Goal: Task Accomplishment & Management: Manage account settings

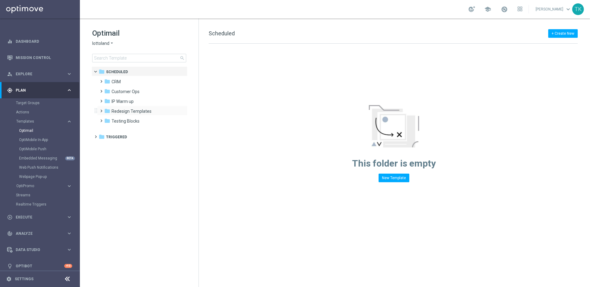
click at [100, 109] on span at bounding box center [100, 108] width 3 height 2
click at [108, 119] on span at bounding box center [106, 118] width 3 height 2
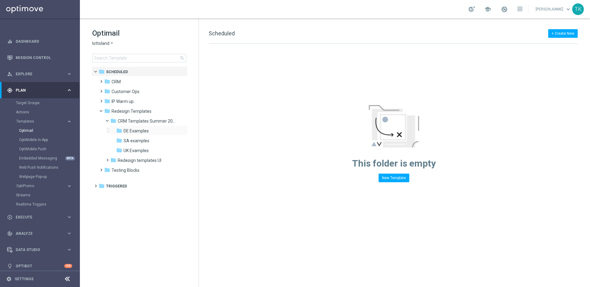
click at [137, 135] on div "folder DE Examples more_vert" at bounding box center [148, 130] width 78 height 10
click at [136, 132] on span "DE Examples" at bounding box center [136, 131] width 25 height 6
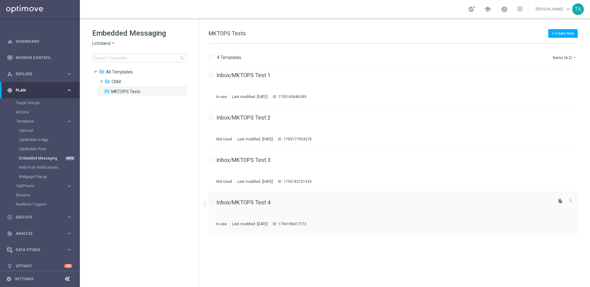
click at [243, 199] on div "Inbox/MKTOPS Test 4 In use Last modified: Tuesday, August 26, 2025 ID: 17561984…" at bounding box center [393, 213] width 369 height 42
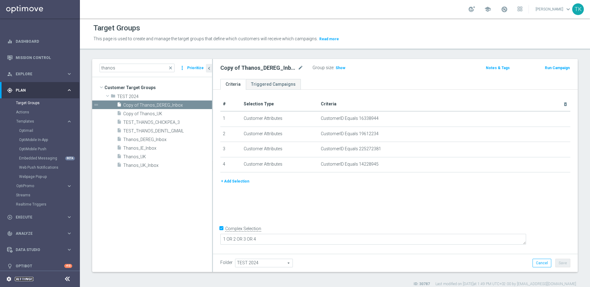
click at [29, 279] on link "Settings" at bounding box center [24, 279] width 19 height 4
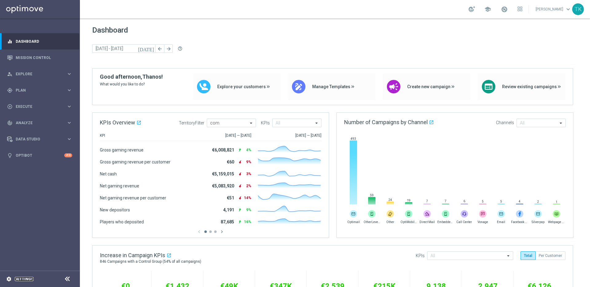
click at [30, 278] on link "Settings" at bounding box center [24, 279] width 19 height 4
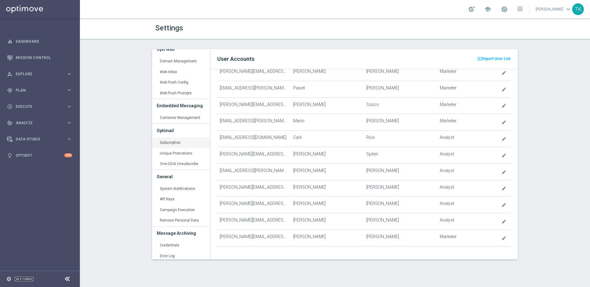
scroll to position [126, 0]
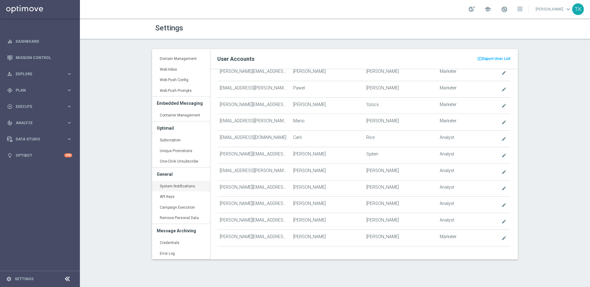
click at [185, 185] on link "System Notifications keyboard_arrow_right" at bounding box center [181, 186] width 58 height 11
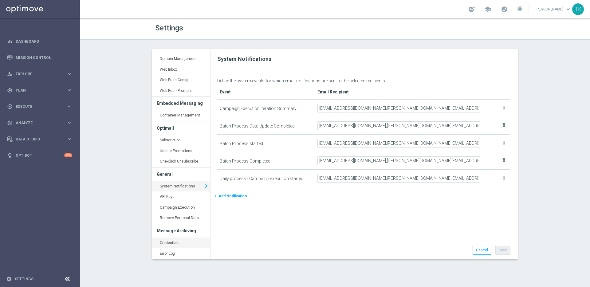
click at [182, 244] on link "Credentials keyboard_arrow_right" at bounding box center [181, 243] width 58 height 11
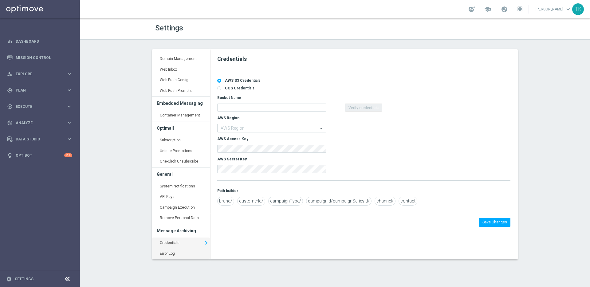
click at [174, 256] on link "Error Log keyboard_arrow_right" at bounding box center [181, 253] width 58 height 11
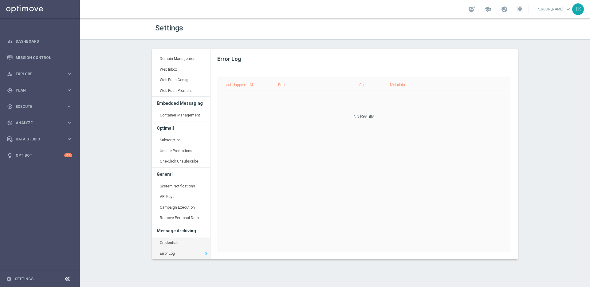
click at [177, 242] on link "Credentials keyboard_arrow_right" at bounding box center [181, 243] width 58 height 11
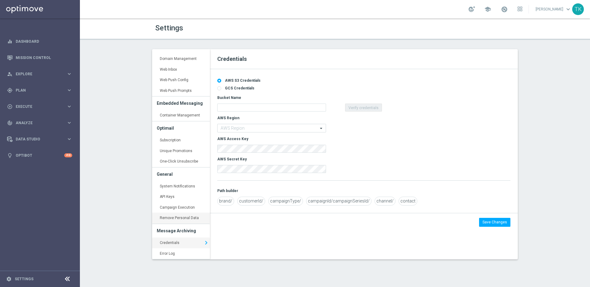
click at [176, 217] on link "Remove Personal Data keyboard_arrow_right" at bounding box center [181, 218] width 58 height 11
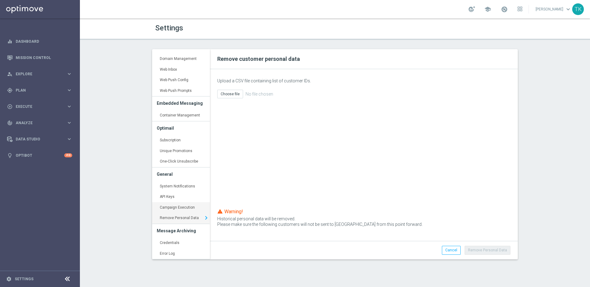
click at [174, 208] on link "Campaign Execution keyboard_arrow_right" at bounding box center [181, 207] width 58 height 11
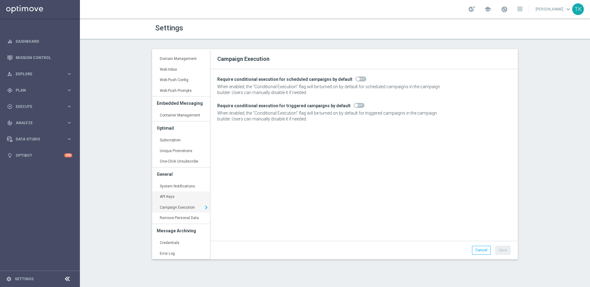
click at [177, 197] on link "API Keys keyboard_arrow_right" at bounding box center [181, 197] width 58 height 11
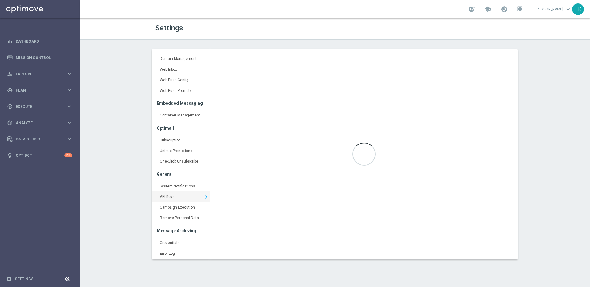
type input "https://api5.optimove.net/"
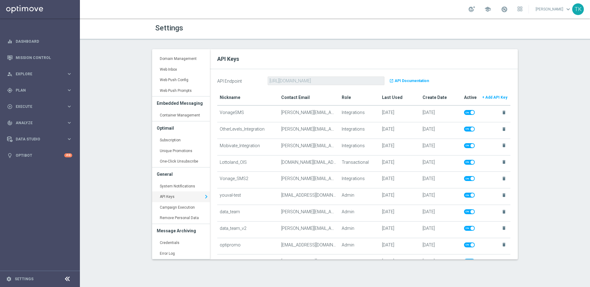
scroll to position [126, 0]
click at [28, 56] on link "Mission Control" at bounding box center [44, 58] width 57 height 16
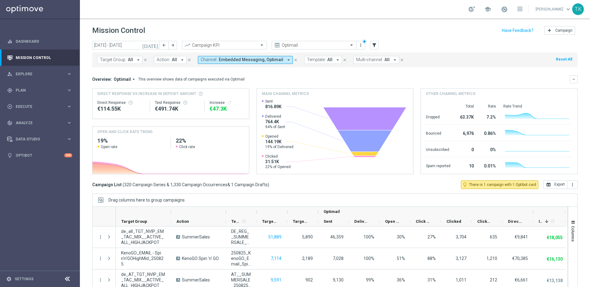
click at [294, 60] on icon "close" at bounding box center [296, 60] width 4 height 4
click at [155, 45] on icon "[DATE]" at bounding box center [150, 45] width 17 height 6
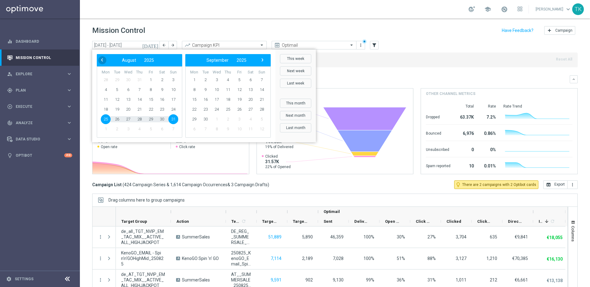
click at [101, 61] on span "‹" at bounding box center [102, 60] width 8 height 8
click at [105, 109] on span "19" at bounding box center [106, 110] width 10 height 10
click at [128, 110] on span "21" at bounding box center [128, 110] width 10 height 10
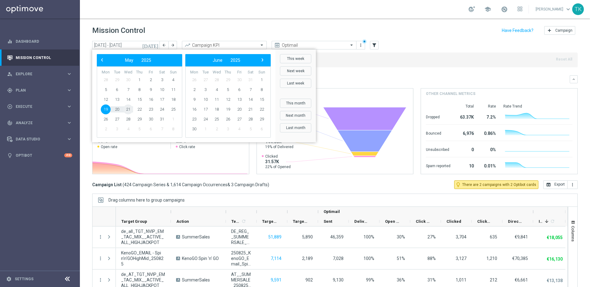
type input "19 May 2025 - 21 May 2025"
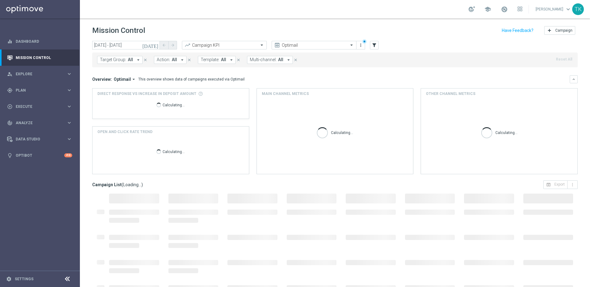
click at [125, 60] on span "Target Group:" at bounding box center [113, 59] width 26 height 5
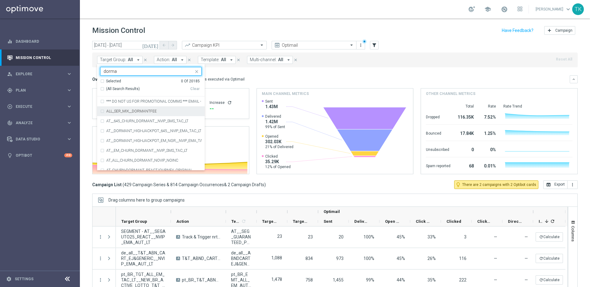
click at [103, 111] on div "ALL_SER_MIX__DORMANTFEE" at bounding box center [150, 111] width 101 height 10
type input "dorma"
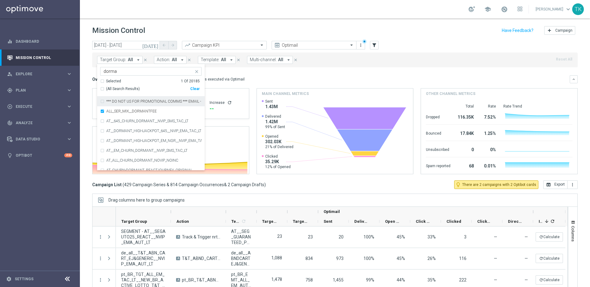
click at [294, 74] on mini-dashboard "Overview: Optimail arrow_drop_down This overview shows data of campaigns execut…" at bounding box center [335, 123] width 486 height 113
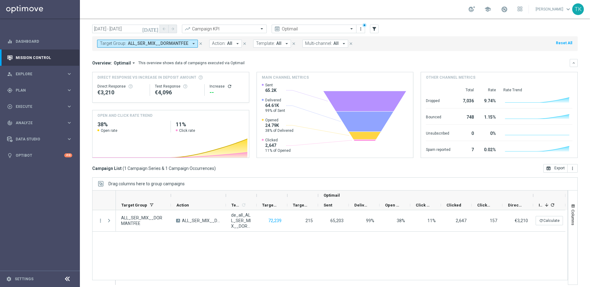
scroll to position [20, 0]
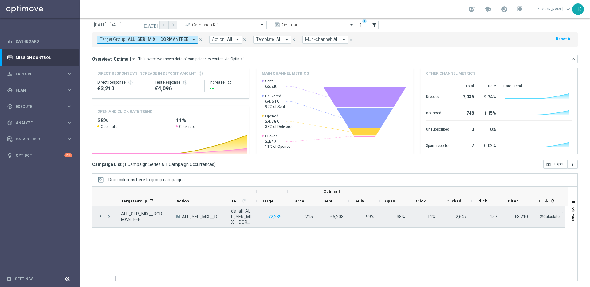
click at [102, 216] on icon "more_vert" at bounding box center [101, 217] width 6 height 6
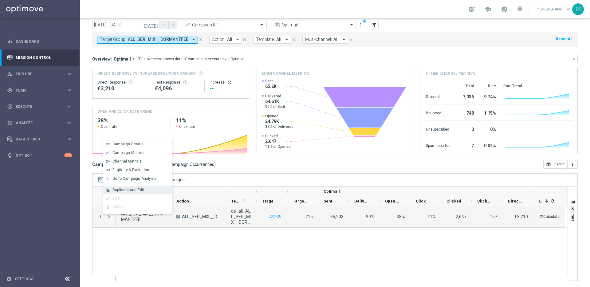
click at [149, 189] on div "Duplicate and Edit" at bounding box center [141, 190] width 57 height 4
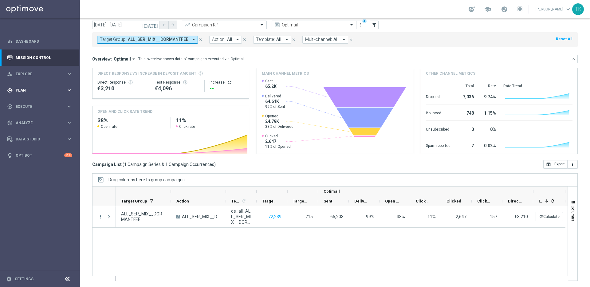
click at [66, 90] on span "Plan" at bounding box center [41, 91] width 51 height 4
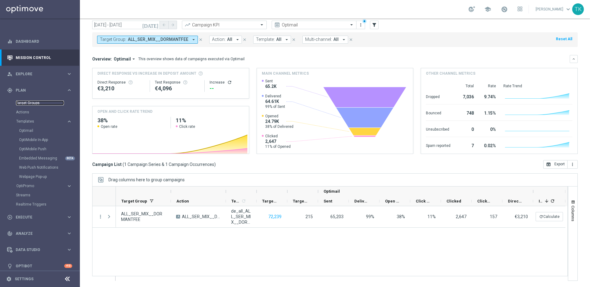
click at [34, 103] on link "Target Groups" at bounding box center [40, 103] width 48 height 5
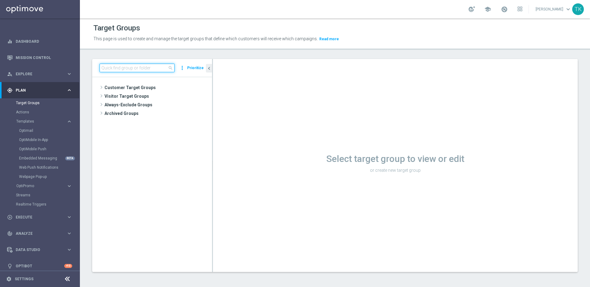
click at [126, 65] on input at bounding box center [137, 68] width 75 height 9
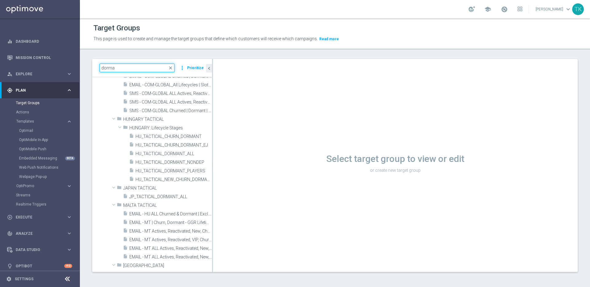
scroll to position [616, 0]
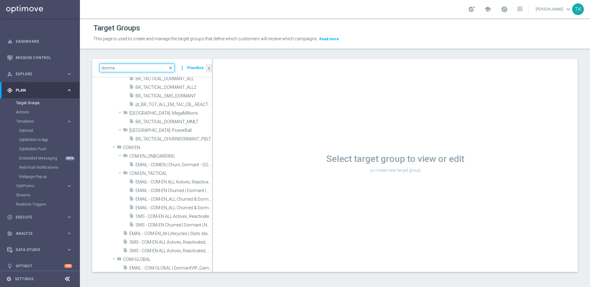
click at [134, 66] on input "dorma" at bounding box center [137, 68] width 75 height 9
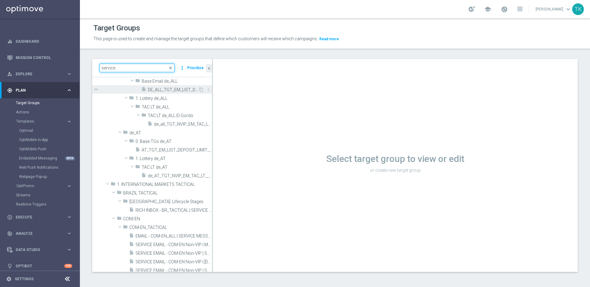
scroll to position [0, 0]
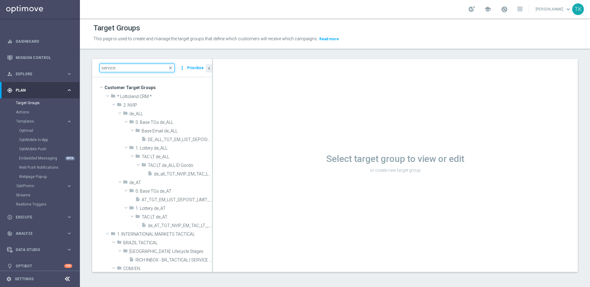
click at [132, 68] on input "service" at bounding box center [137, 68] width 75 height 9
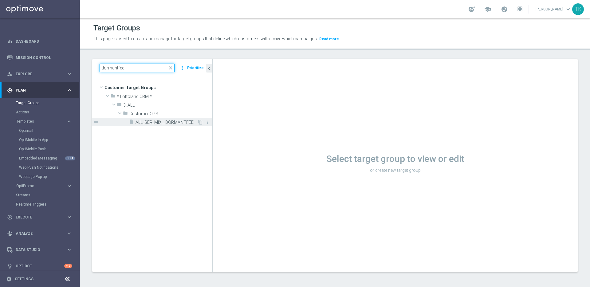
type input "dormantfee"
click at [173, 124] on span "ALL_SER_MIX__DORMANTFEE" at bounding box center [167, 122] width 62 height 5
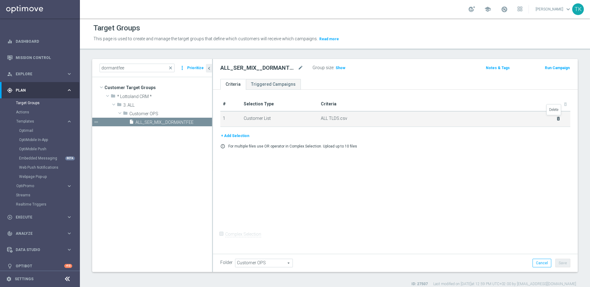
click at [556, 118] on icon "delete_forever" at bounding box center [558, 118] width 5 height 5
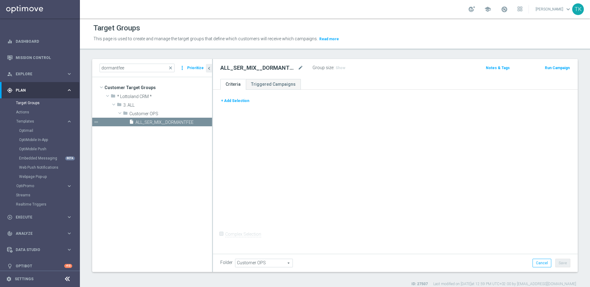
click at [237, 98] on button "+ Add Selection" at bounding box center [236, 100] width 30 height 7
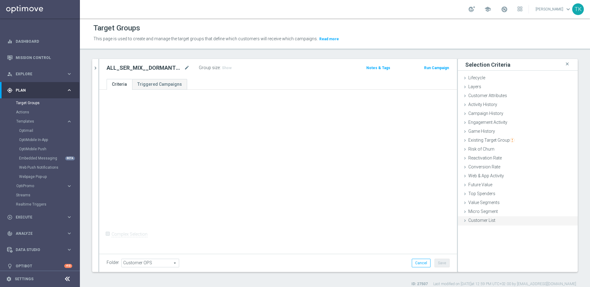
click at [480, 221] on span "Customer List" at bounding box center [482, 220] width 27 height 5
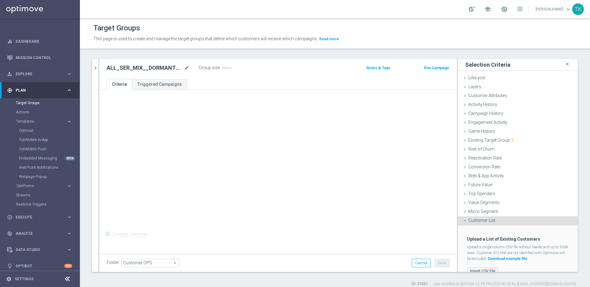
click at [485, 269] on label "Import CSV File" at bounding box center [482, 272] width 31 height 8
click at [0, 0] on input "Import CSV File" at bounding box center [0, 0] width 0 height 0
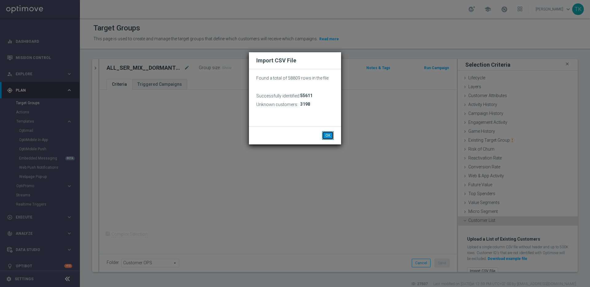
click at [329, 137] on button "OK" at bounding box center [328, 135] width 12 height 9
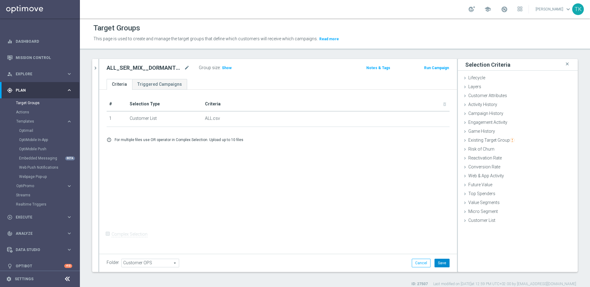
click at [439, 266] on button "Save" at bounding box center [442, 263] width 15 height 9
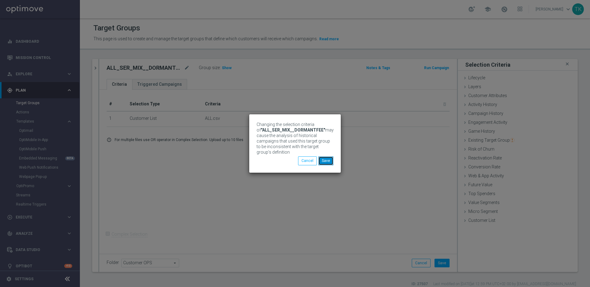
click at [330, 158] on button "Save" at bounding box center [326, 161] width 15 height 9
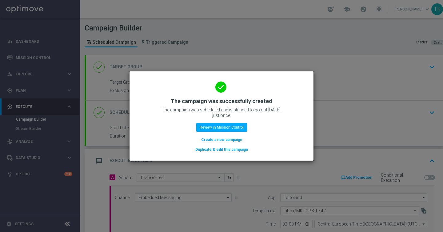
scroll to position [58, 0]
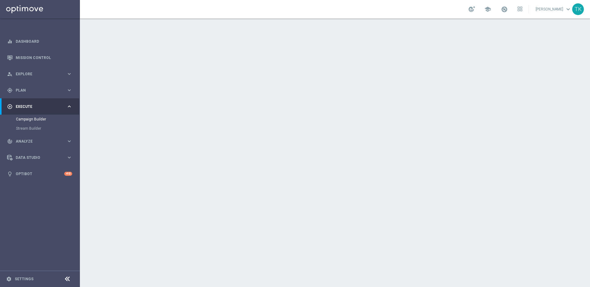
click at [318, 90] on div "Include All" at bounding box center [366, 90] width 274 height 6
click at [498, 66] on icon "keyboard_arrow_down" at bounding box center [502, 66] width 9 height 9
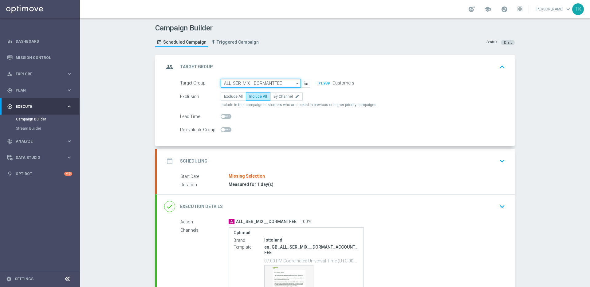
click at [284, 83] on input "ALL_SER_MIX__DORMANTFEE" at bounding box center [261, 83] width 80 height 9
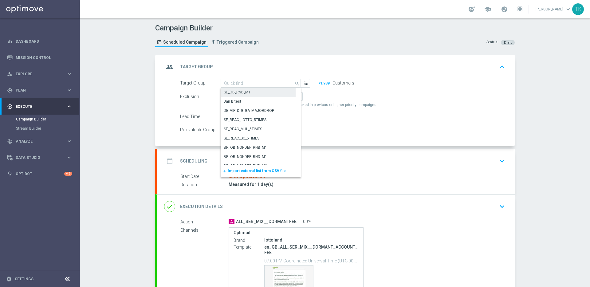
click at [272, 90] on div "SE_OB_RNB_M1" at bounding box center [258, 92] width 75 height 9
type input "SE_OB_RNB_M1"
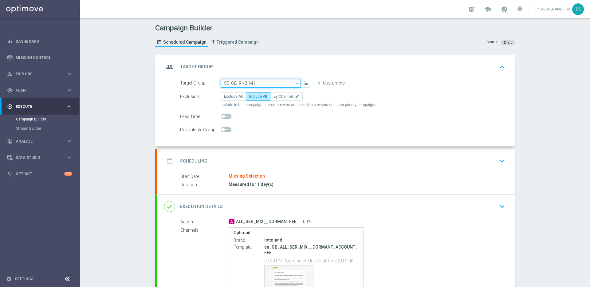
click at [274, 84] on input "SE_OB_RNB_M1" at bounding box center [261, 83] width 80 height 9
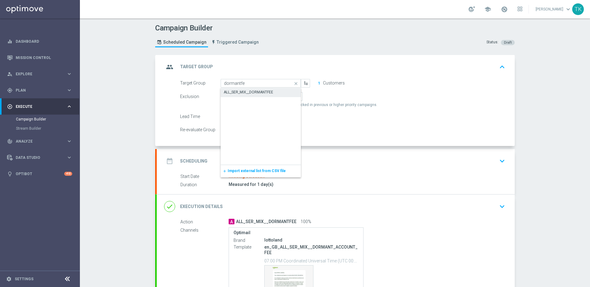
click at [279, 91] on div "ALL_SER_MIX__DORMANTFEE" at bounding box center [261, 92] width 80 height 9
type input "ALL_SER_MIX__DORMANTFEE"
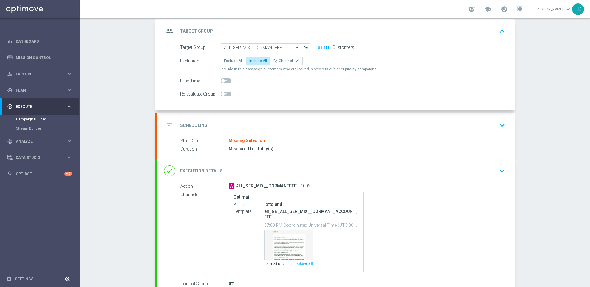
scroll to position [38, 0]
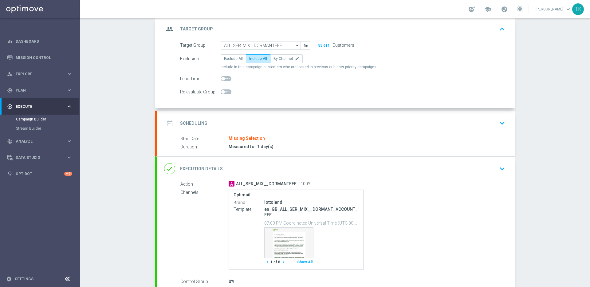
click at [303, 139] on div "Start Date Missing Selection" at bounding box center [342, 138] width 323 height 7
click at [254, 137] on div "Missing Selection" at bounding box center [247, 139] width 36 height 6
click at [501, 124] on icon "keyboard_arrow_down" at bounding box center [502, 123] width 9 height 9
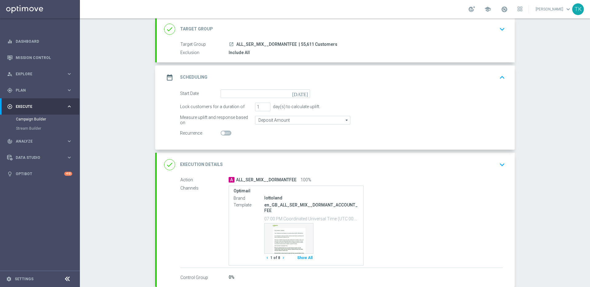
click at [303, 94] on icon "[DATE]" at bounding box center [301, 92] width 18 height 7
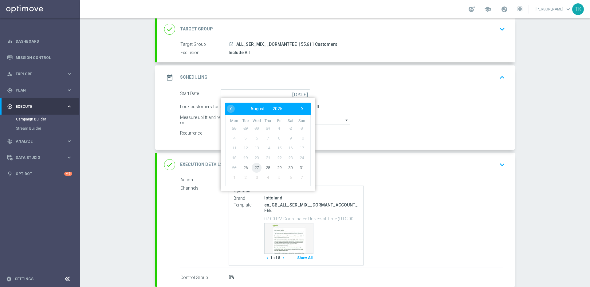
click at [252, 167] on span "27" at bounding box center [257, 168] width 10 height 10
type input "[DATE]"
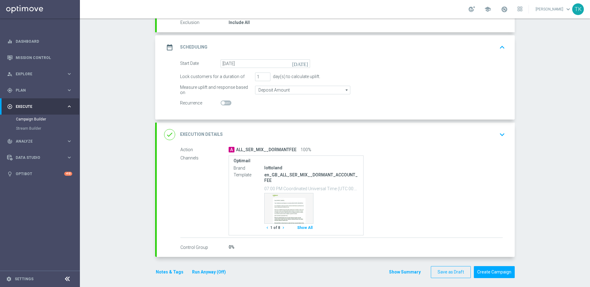
scroll to position [71, 0]
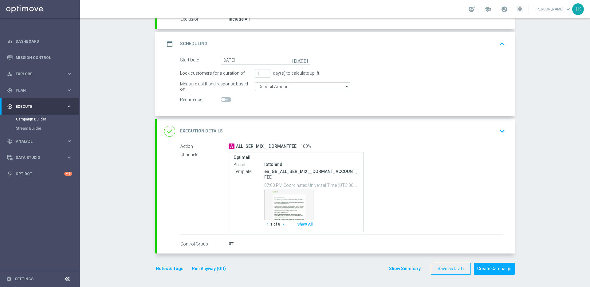
click at [491, 131] on div "done Execution Details keyboard_arrow_down" at bounding box center [336, 131] width 344 height 12
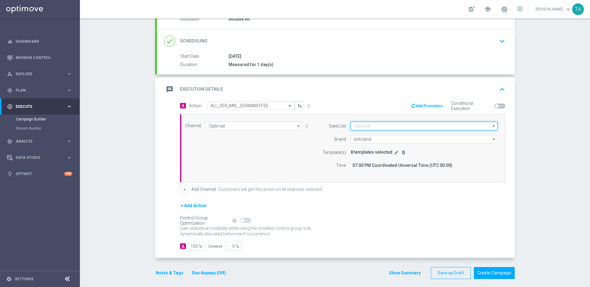
click at [383, 127] on input at bounding box center [424, 126] width 147 height 9
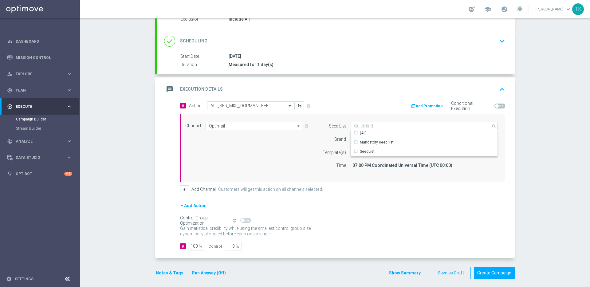
click at [381, 111] on div "A Action Select action ALL_SER_MIX__DORMANTFEE delete_forever Add Promotion Con…" at bounding box center [343, 147] width 335 height 93
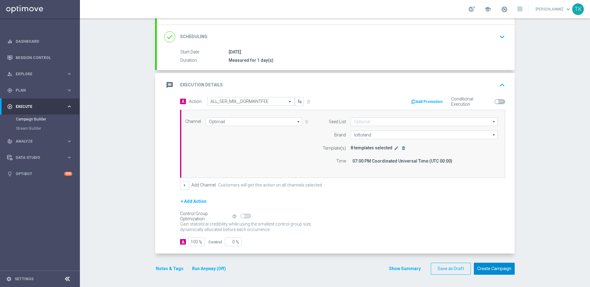
click at [496, 270] on button "Create Campaign" at bounding box center [494, 269] width 41 height 12
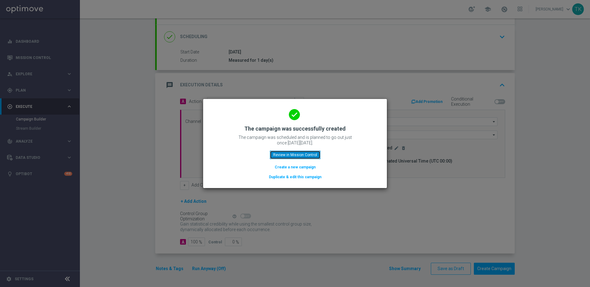
click at [305, 156] on button "Review in Mission Control" at bounding box center [295, 155] width 51 height 9
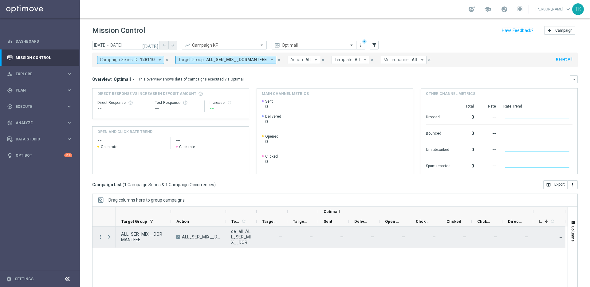
click at [109, 237] on span "Press SPACE to select this row." at bounding box center [109, 237] width 6 height 5
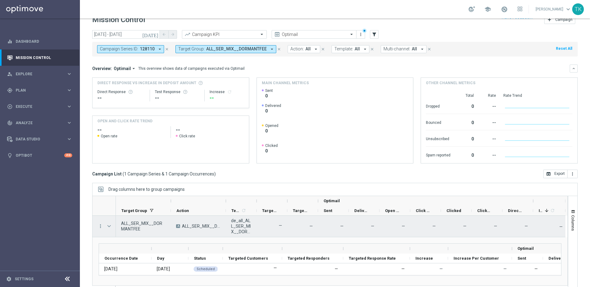
scroll to position [20, 0]
